Goal: Check status: Check status

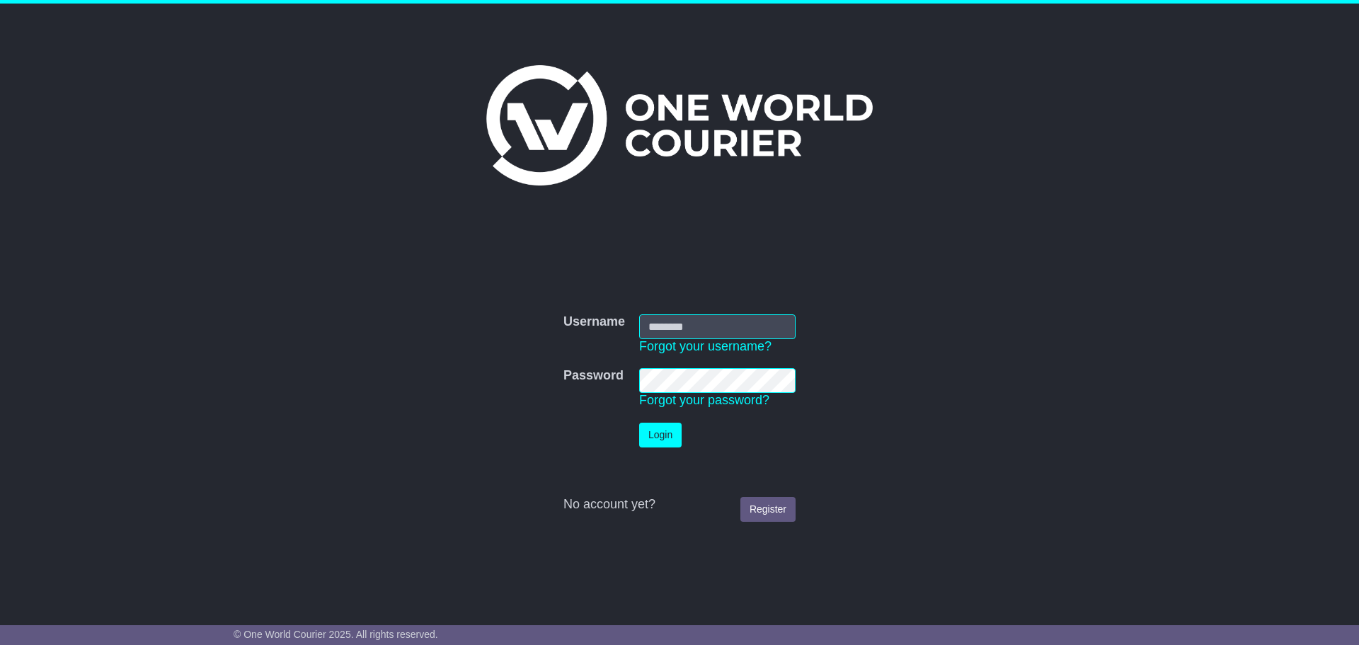
type input "**********"
click at [653, 438] on button "Login" at bounding box center [660, 435] width 42 height 25
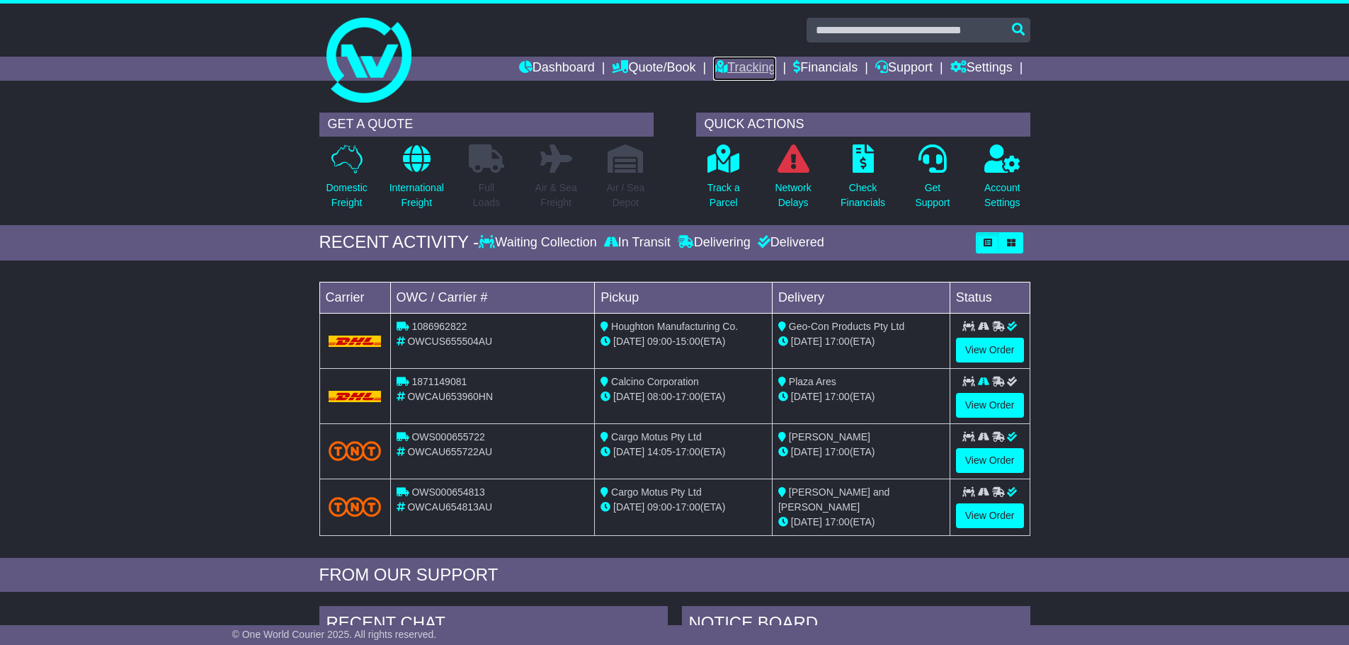
click at [731, 64] on link "Tracking" at bounding box center [744, 69] width 62 height 24
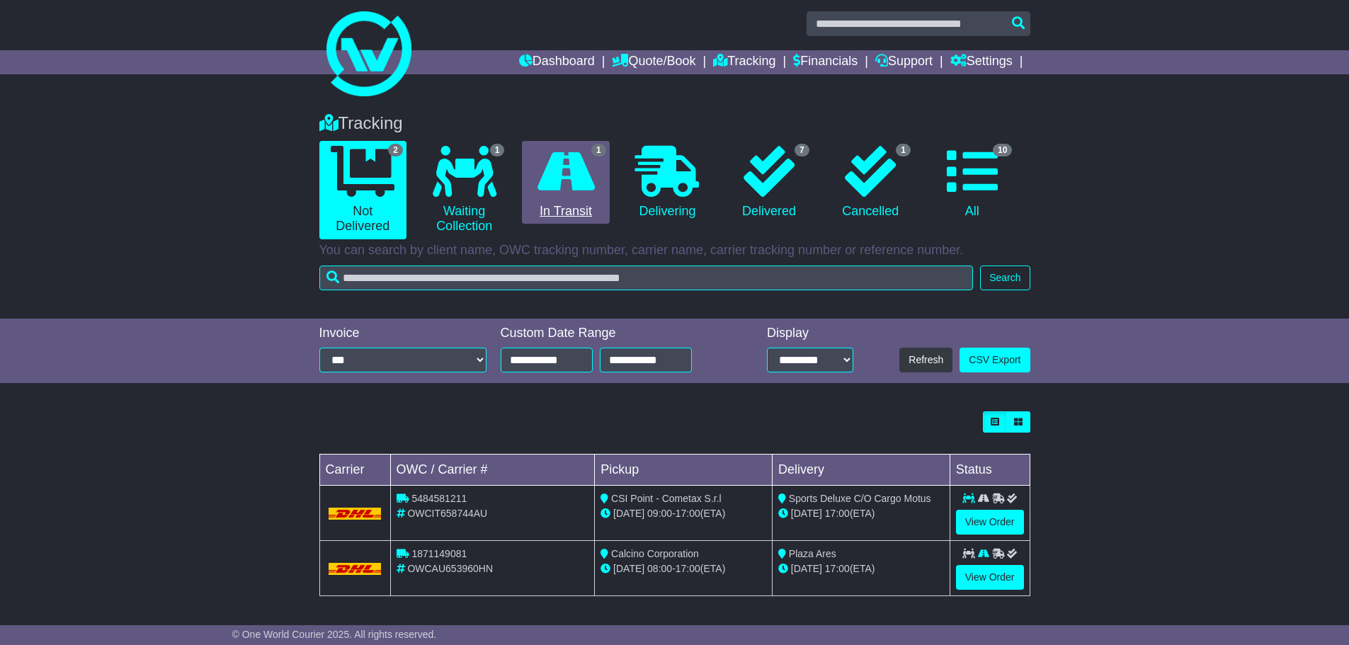
scroll to position [8, 0]
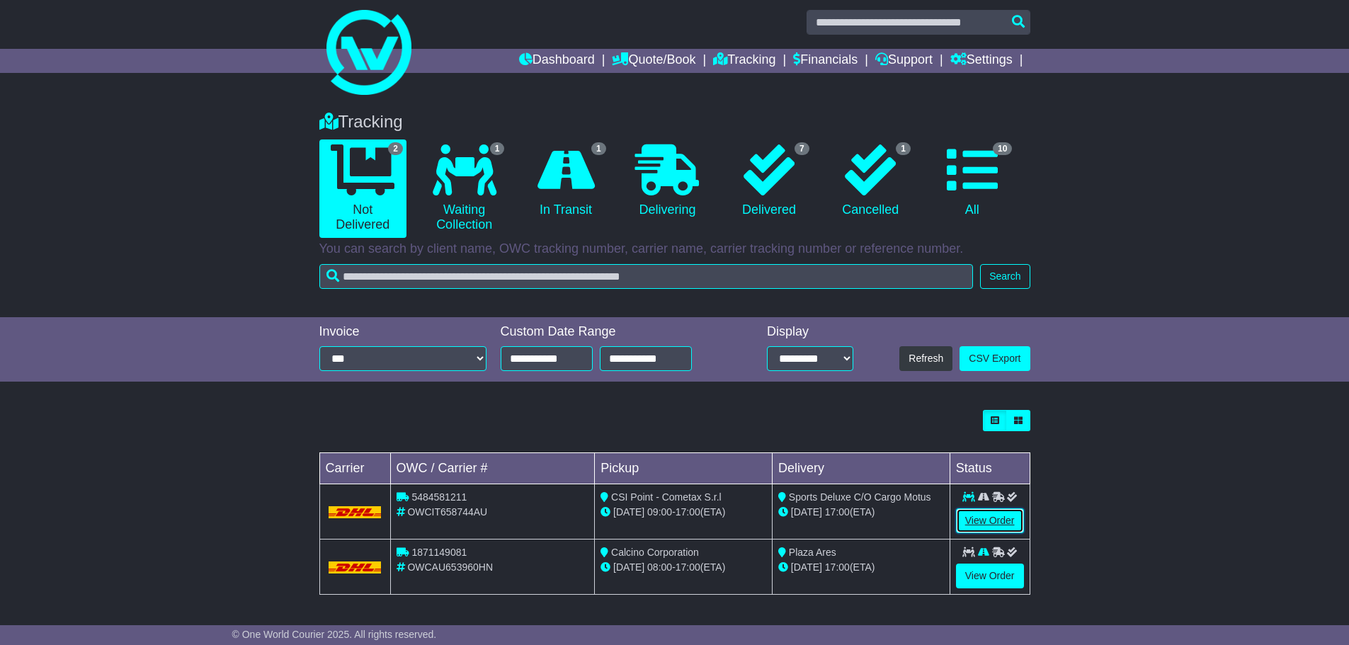
click at [956, 519] on link "View Order" at bounding box center [990, 520] width 68 height 25
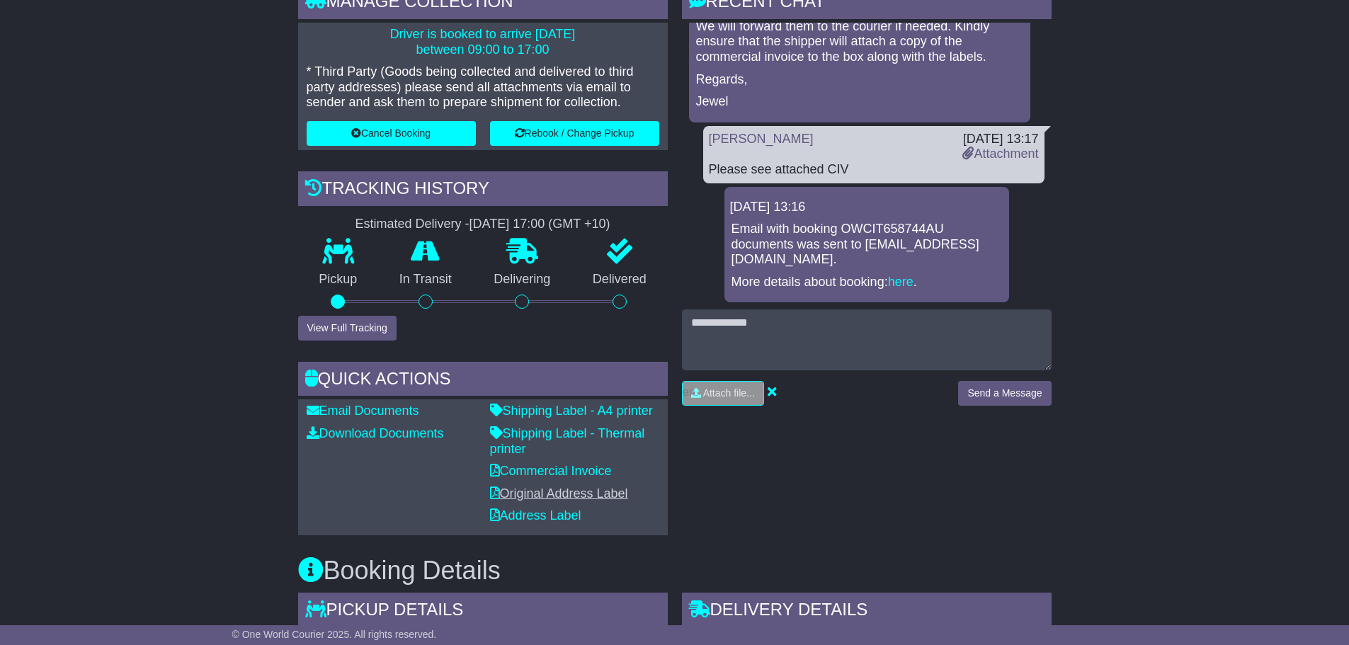
scroll to position [354, 0]
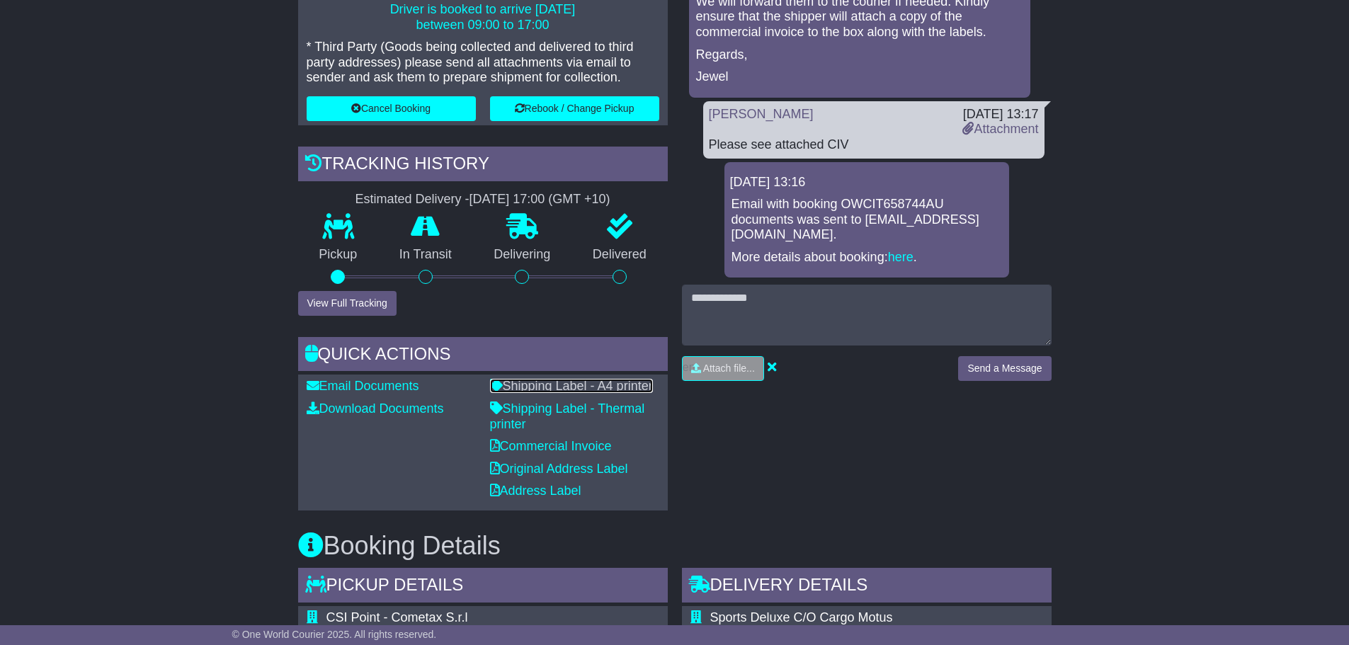
click at [587, 386] on link "Shipping Label - A4 printer" at bounding box center [571, 386] width 163 height 14
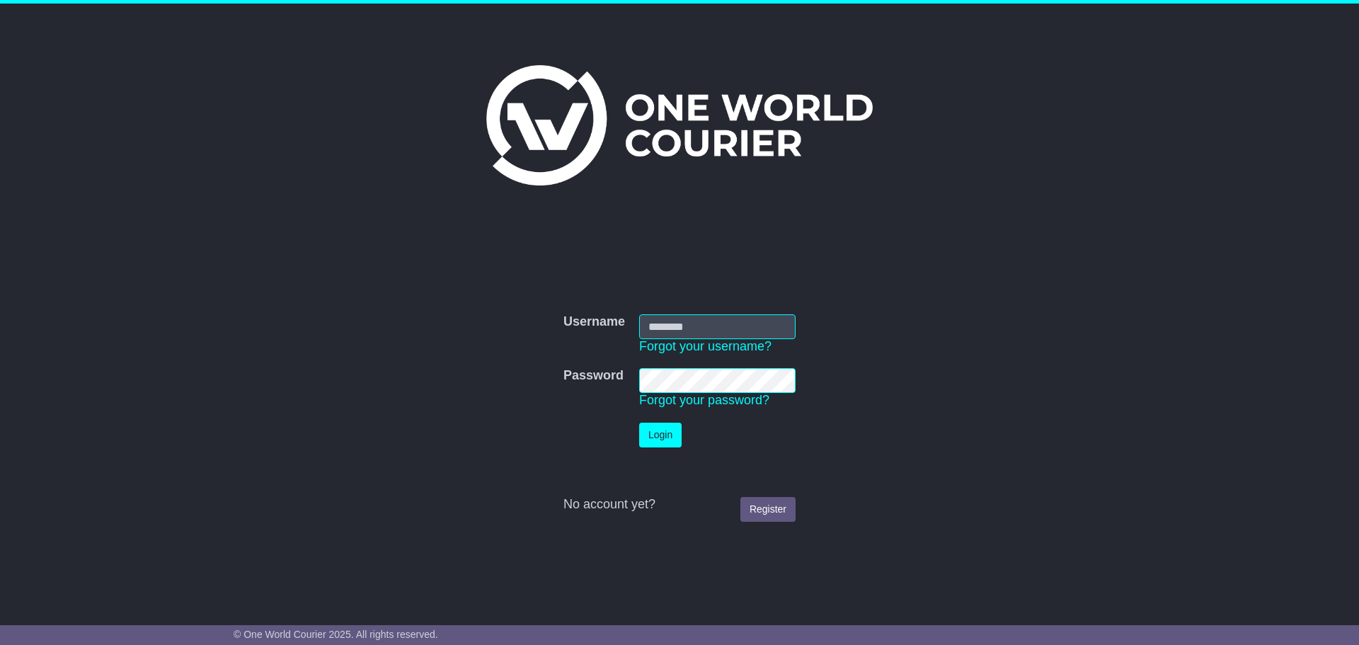
type input "**********"
click at [652, 428] on button "Login" at bounding box center [660, 435] width 42 height 25
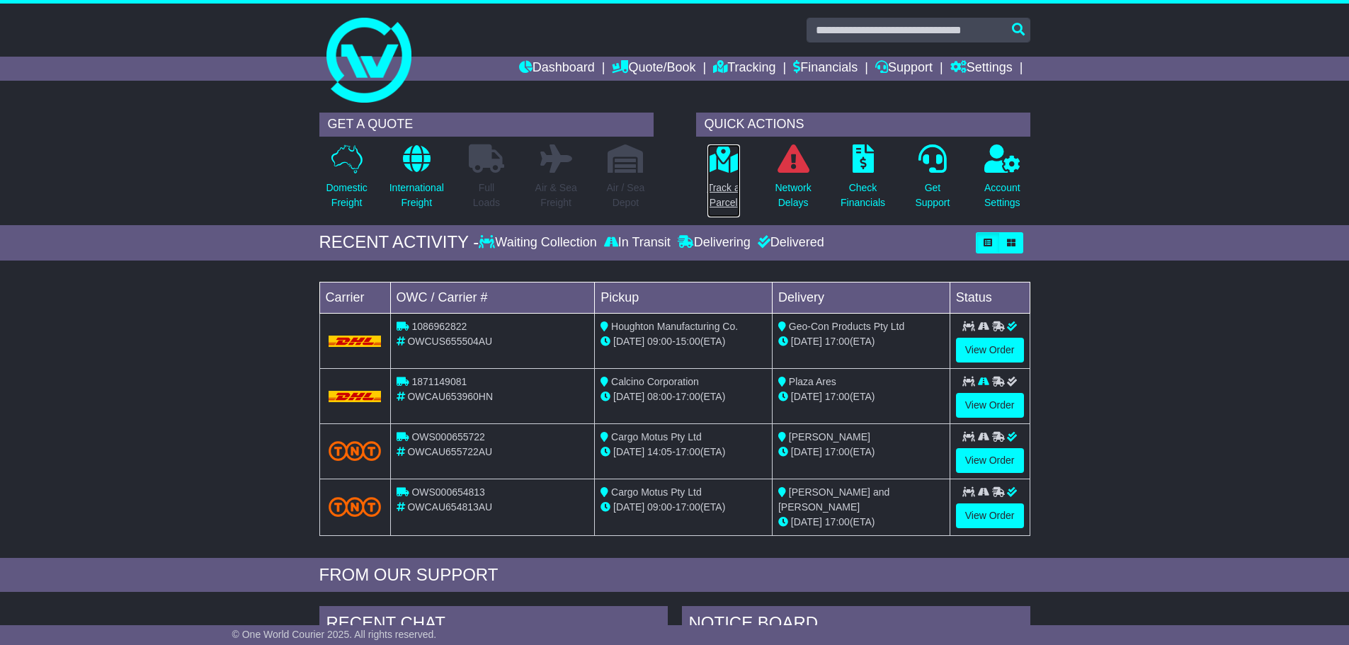
click at [716, 169] on icon at bounding box center [723, 158] width 32 height 28
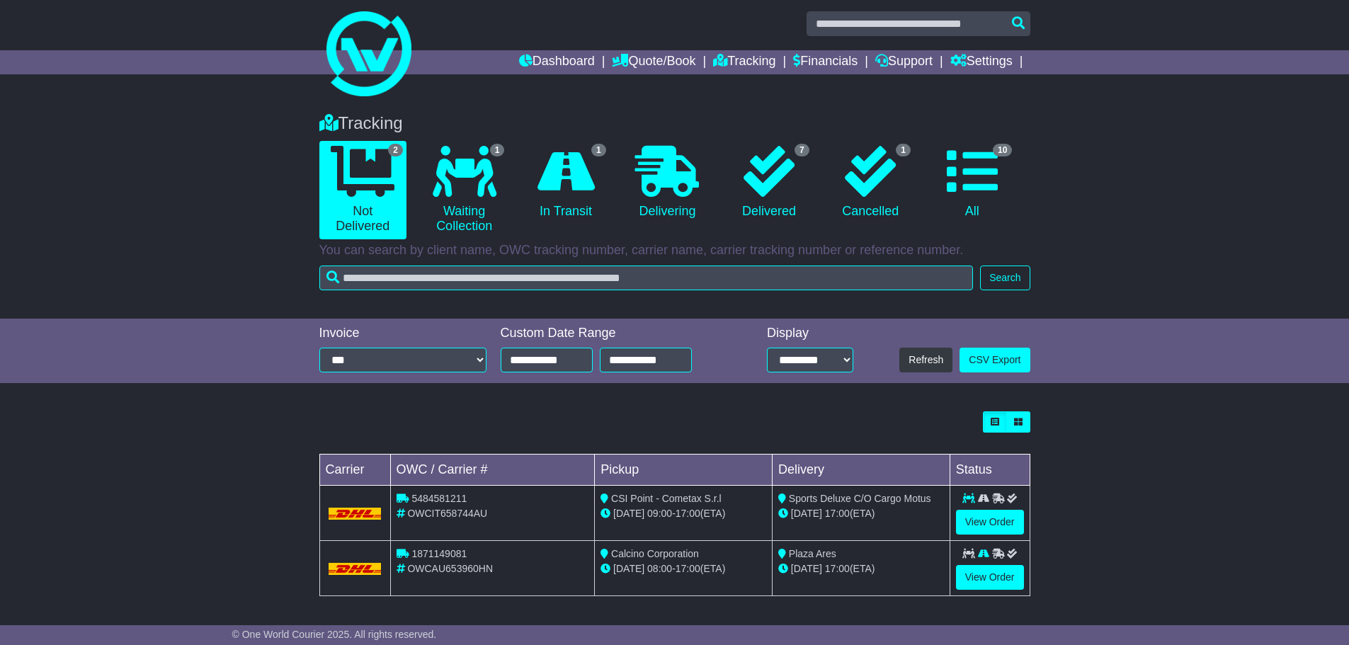
scroll to position [8, 0]
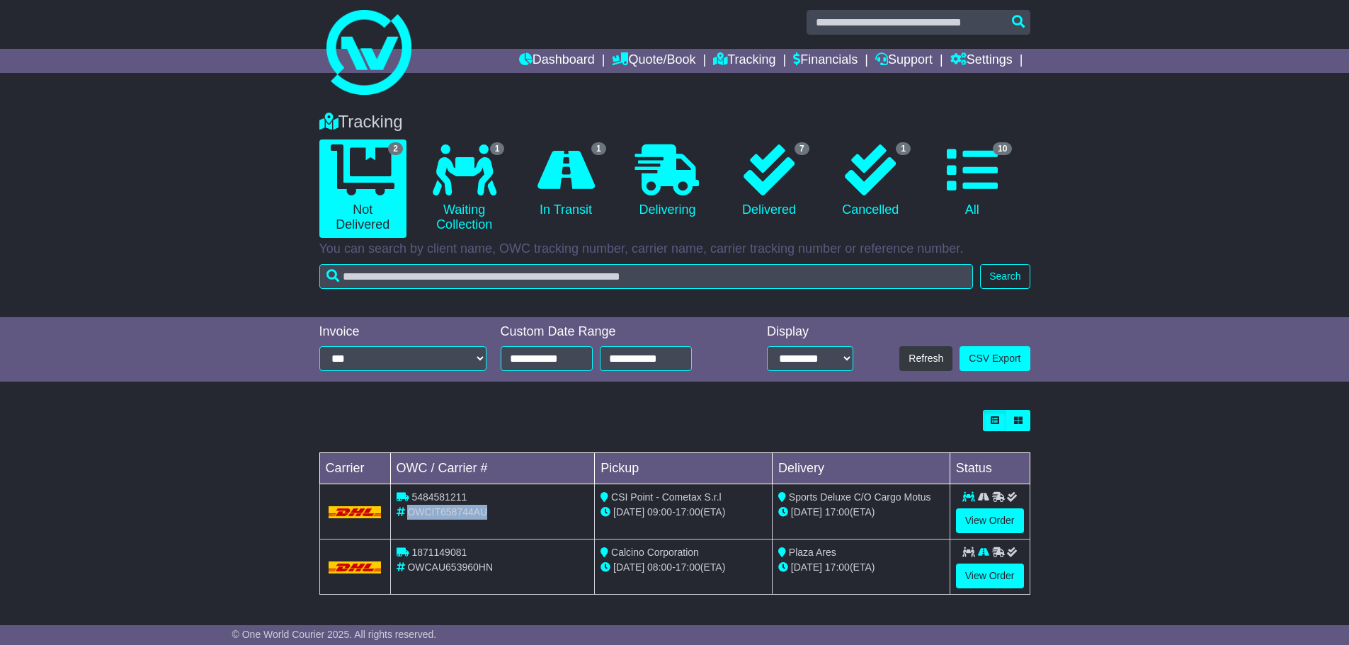
drag, startPoint x: 544, startPoint y: 508, endPoint x: 406, endPoint y: 510, distance: 138.1
click at [406, 510] on div "OWCIT658744AU" at bounding box center [492, 512] width 193 height 15
copy span "OWCIT658744AU"
